Goal: Task Accomplishment & Management: Manage account settings

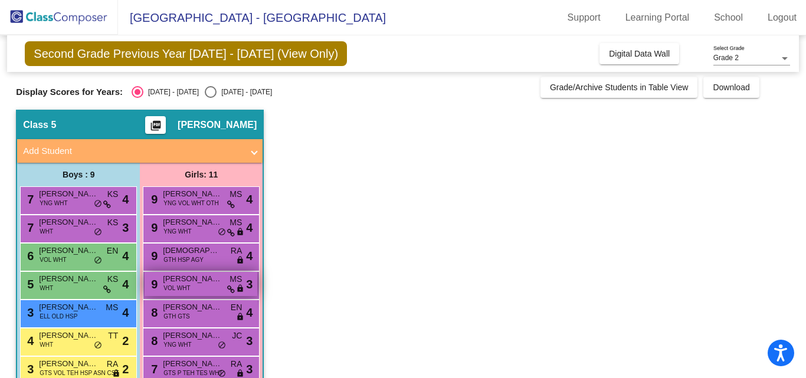
scroll to position [2, 0]
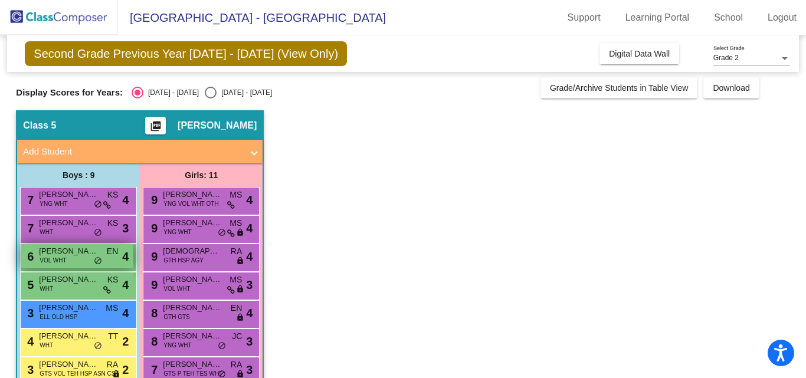
click at [47, 257] on span "VOL WHT" at bounding box center [53, 260] width 27 height 9
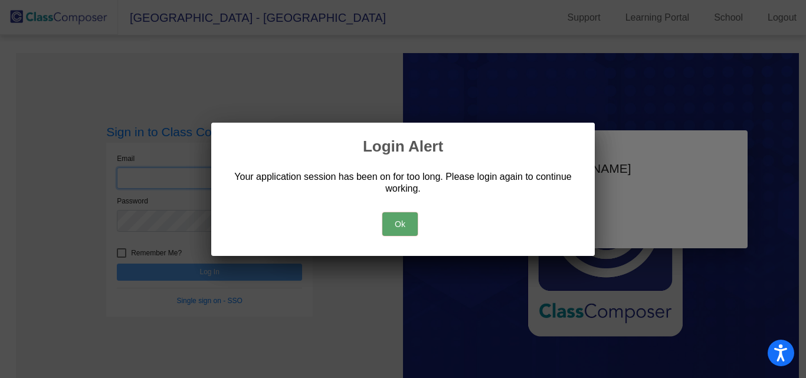
type input "[PERSON_NAME][EMAIL_ADDRESS][PERSON_NAME][DOMAIN_NAME]"
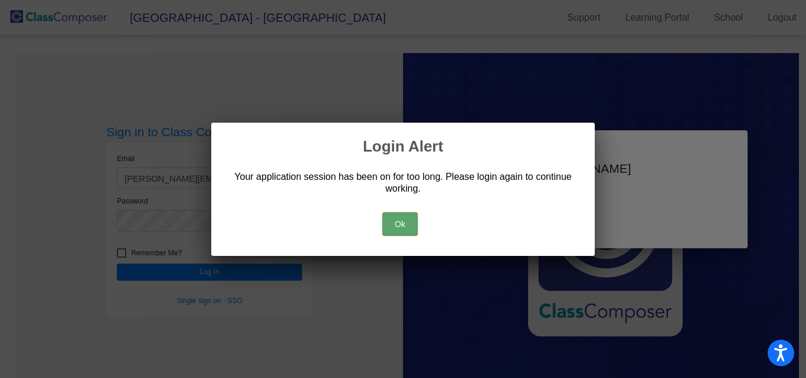
click at [401, 224] on button "Ok" at bounding box center [399, 224] width 35 height 24
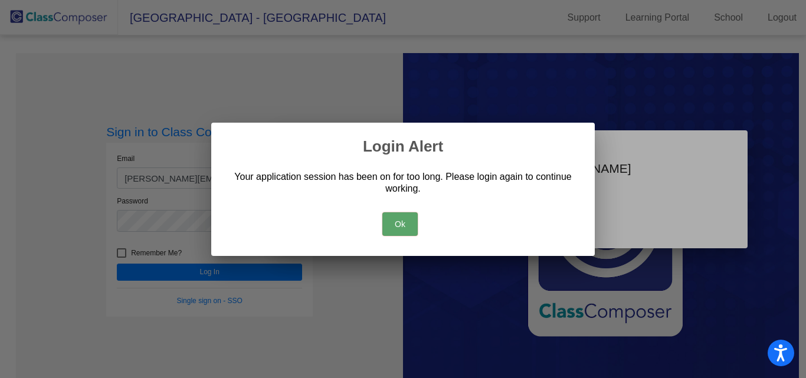
click at [406, 227] on button "Ok" at bounding box center [399, 224] width 35 height 24
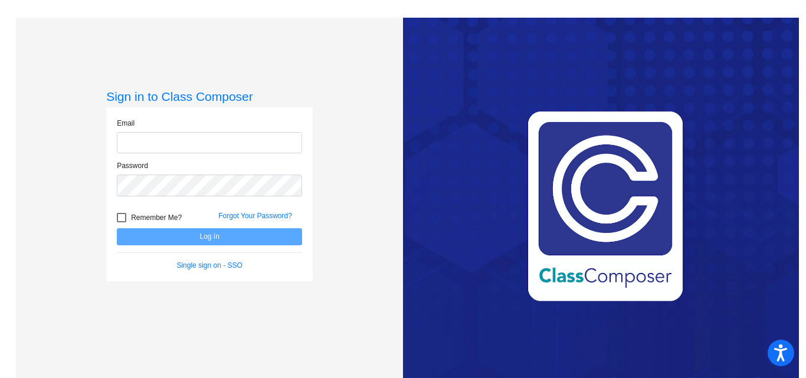
type input "[PERSON_NAME][EMAIL_ADDRESS][PERSON_NAME][DOMAIN_NAME]"
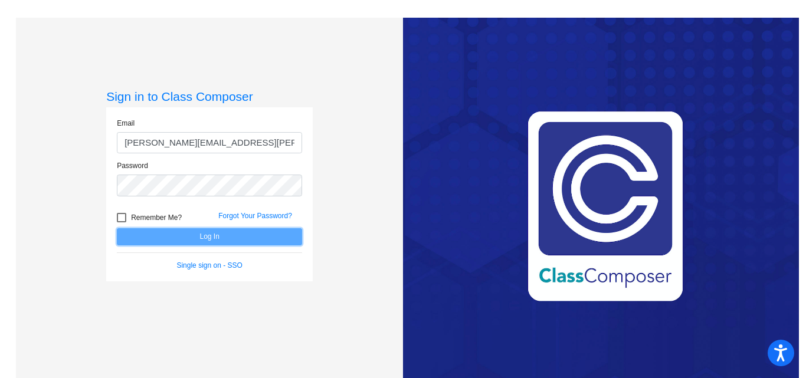
click at [222, 239] on button "Log In" at bounding box center [209, 236] width 185 height 17
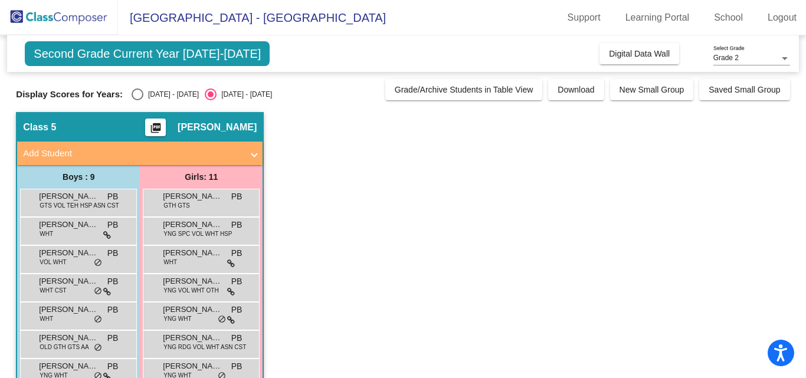
click at [137, 89] on div "Select an option" at bounding box center [138, 95] width 12 height 12
click at [137, 100] on input "[DATE] - [DATE]" at bounding box center [137, 100] width 1 height 1
radio input "true"
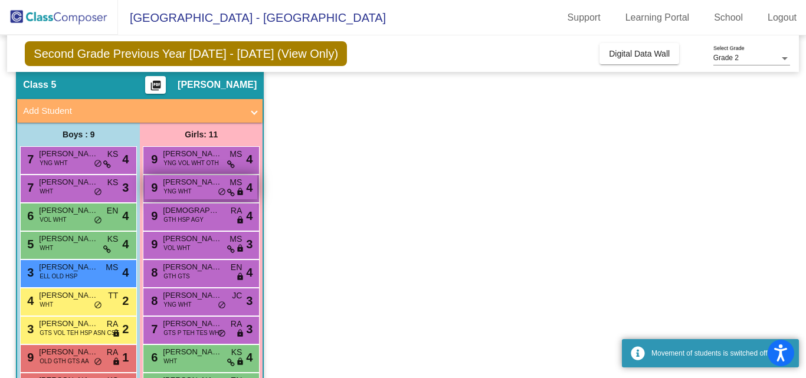
scroll to position [47, 0]
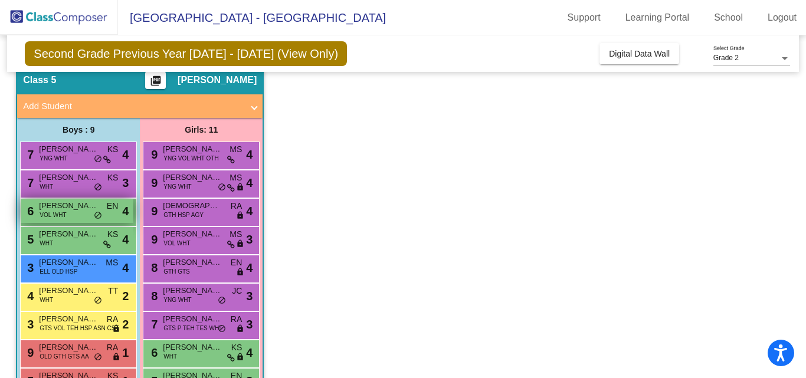
click at [65, 219] on span "VOL WHT" at bounding box center [53, 215] width 27 height 9
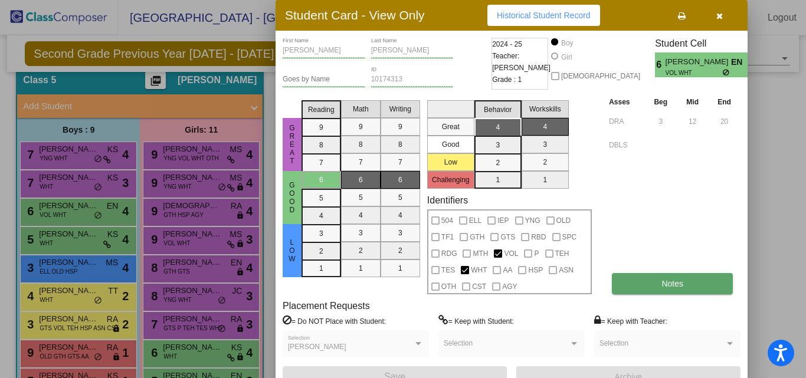
click at [664, 284] on span "Notes" at bounding box center [672, 283] width 22 height 9
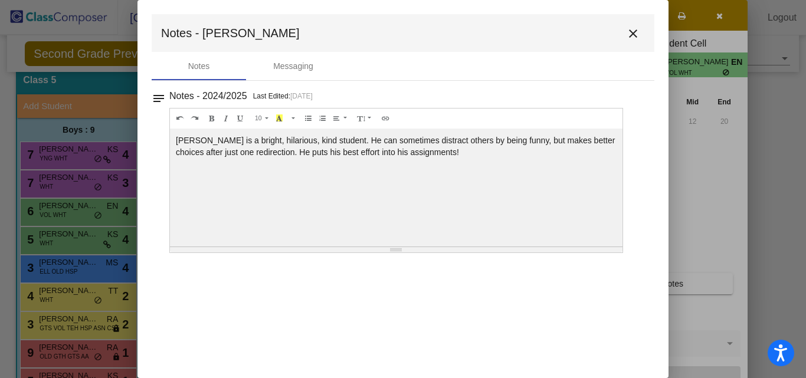
click at [631, 30] on mat-icon "close" at bounding box center [633, 34] width 14 height 14
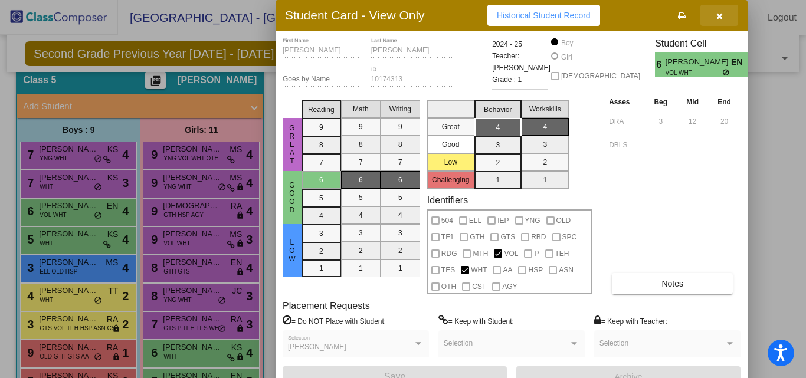
click at [715, 23] on button "button" at bounding box center [719, 15] width 38 height 21
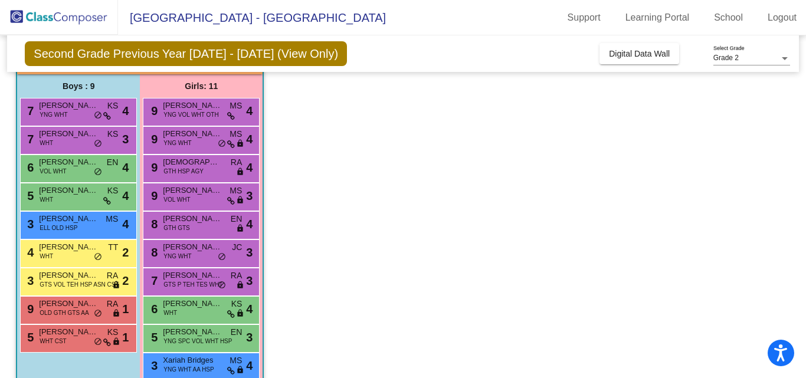
scroll to position [87, 0]
